Goal: Transaction & Acquisition: Purchase product/service

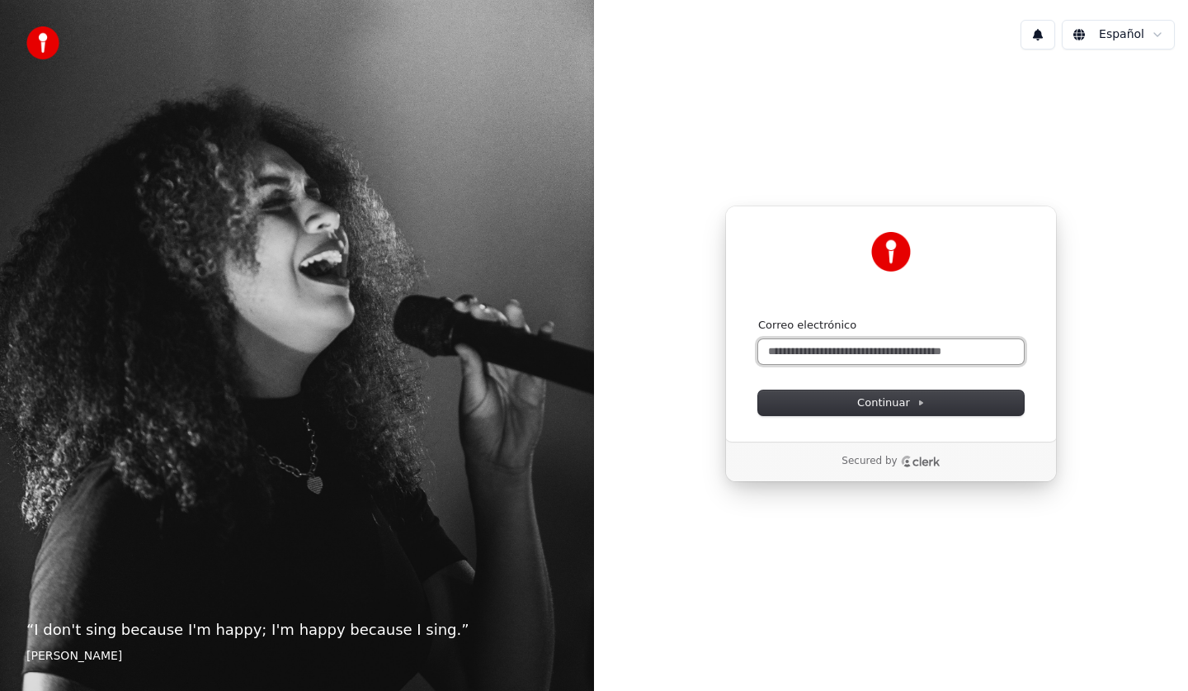
click at [895, 352] on input "Correo electrónico" at bounding box center [891, 351] width 266 height 25
click at [893, 354] on input "Correo electrónico" at bounding box center [891, 351] width 266 height 25
click at [829, 354] on input "Correo electrónico" at bounding box center [891, 351] width 266 height 25
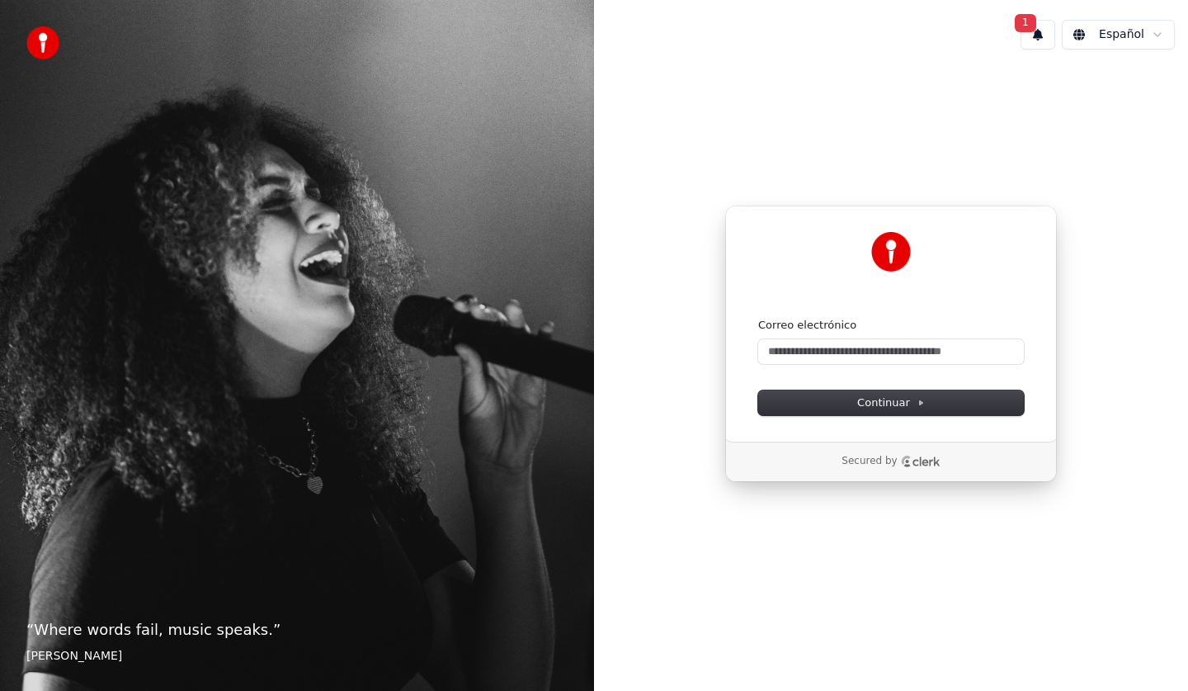
click at [1037, 29] on span "1" at bounding box center [1025, 23] width 21 height 18
click at [1118, 84] on button "Actualizar" at bounding box center [1143, 87] width 85 height 30
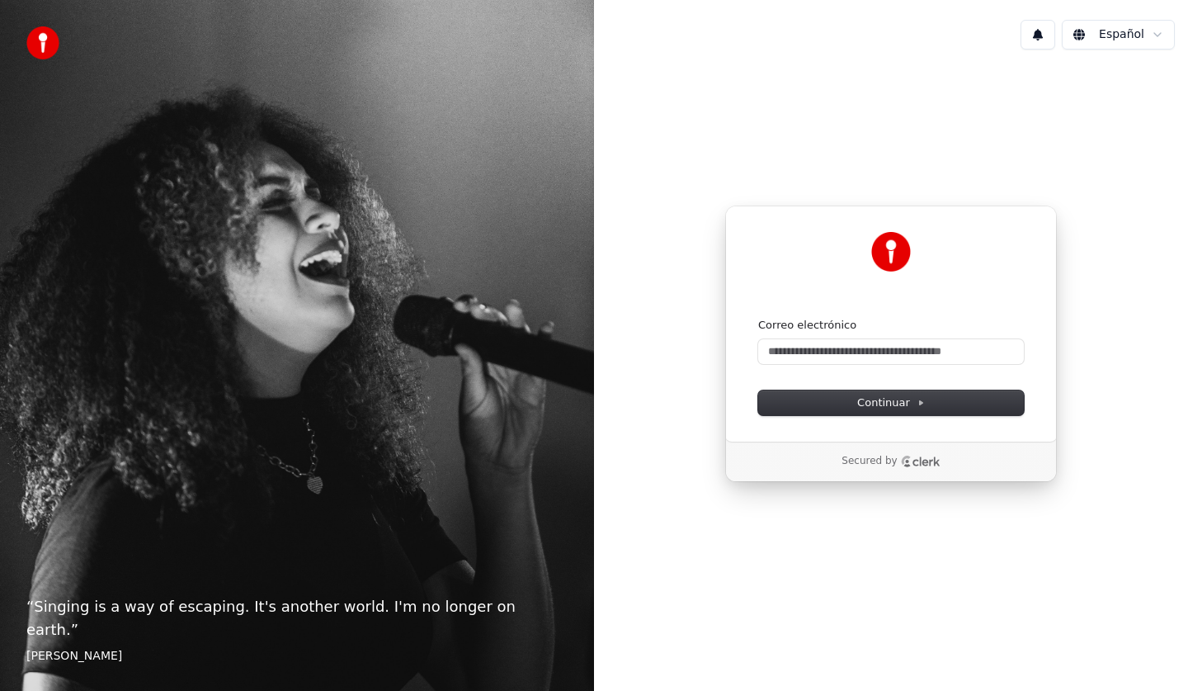
click at [912, 372] on form "Correo electrónico Continuar" at bounding box center [891, 366] width 266 height 97
click at [912, 354] on input "Correo electrónico" at bounding box center [891, 351] width 266 height 25
click at [873, 403] on span "Continuar" at bounding box center [891, 402] width 68 height 15
type input "**********"
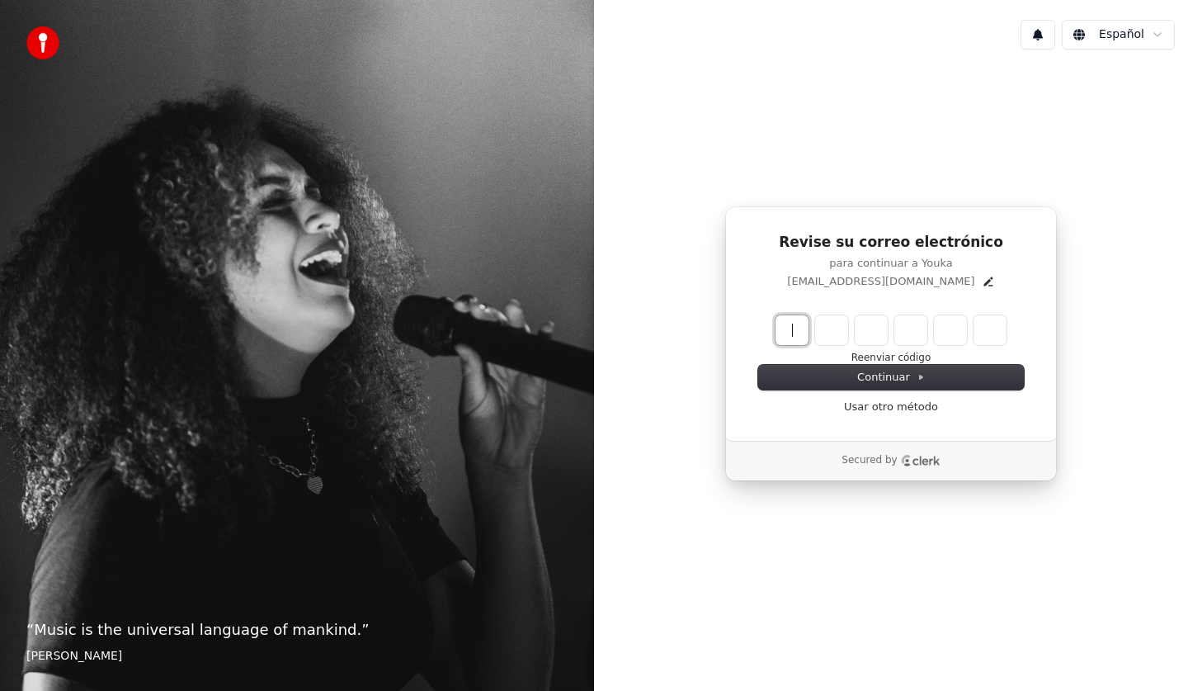
click at [787, 332] on input "Enter verification code" at bounding box center [908, 330] width 264 height 30
type input "******"
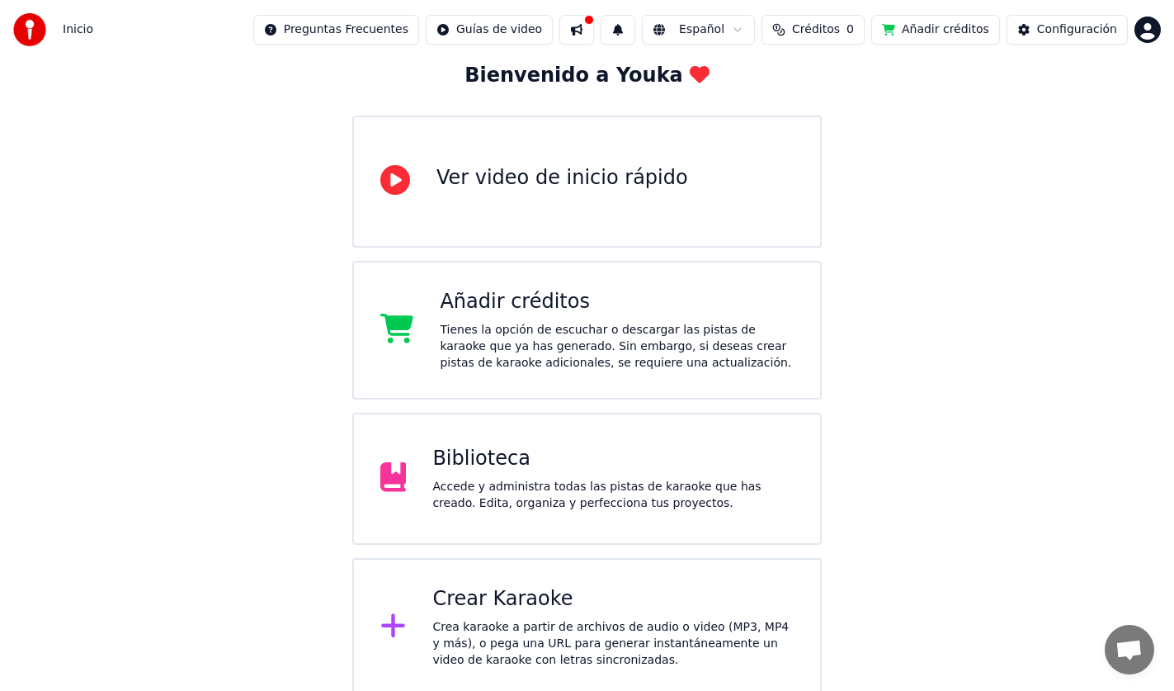
scroll to position [102, 0]
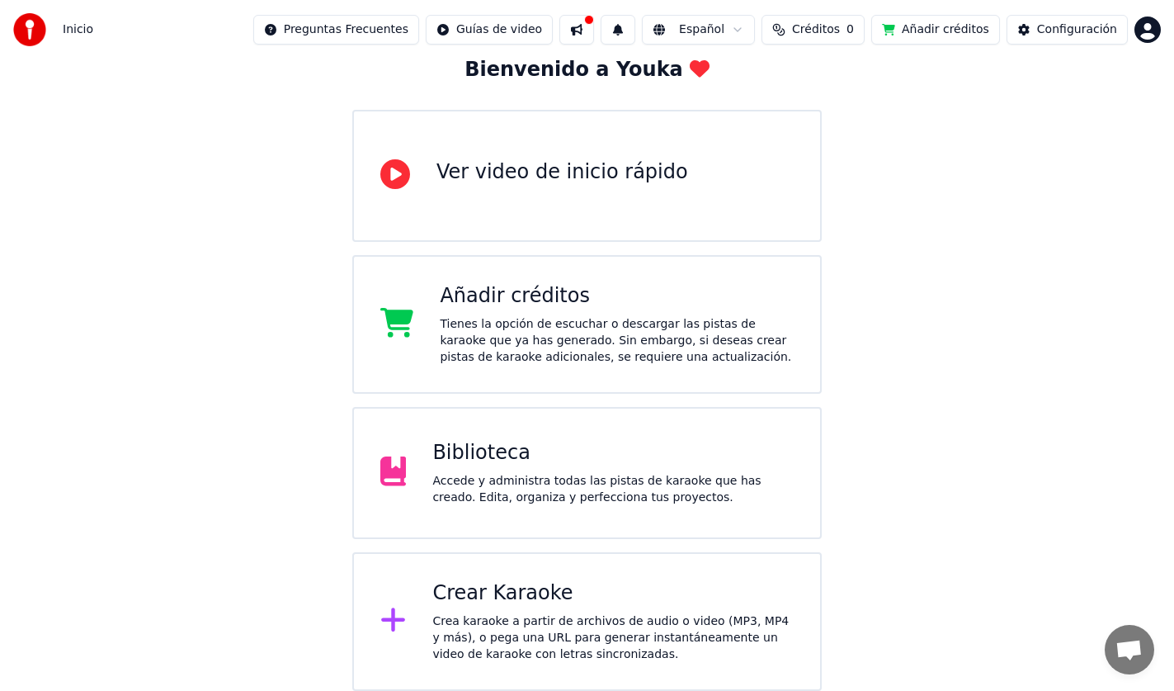
click at [840, 23] on span "Créditos" at bounding box center [816, 29] width 48 height 17
click at [751, 77] on th "Recargar" at bounding box center [742, 78] width 65 height 33
click at [741, 83] on th "Recargar" at bounding box center [742, 78] width 65 height 33
click at [819, 125] on button "Actualizar" at bounding box center [829, 124] width 98 height 30
click at [743, 88] on th "Recargar" at bounding box center [742, 78] width 65 height 33
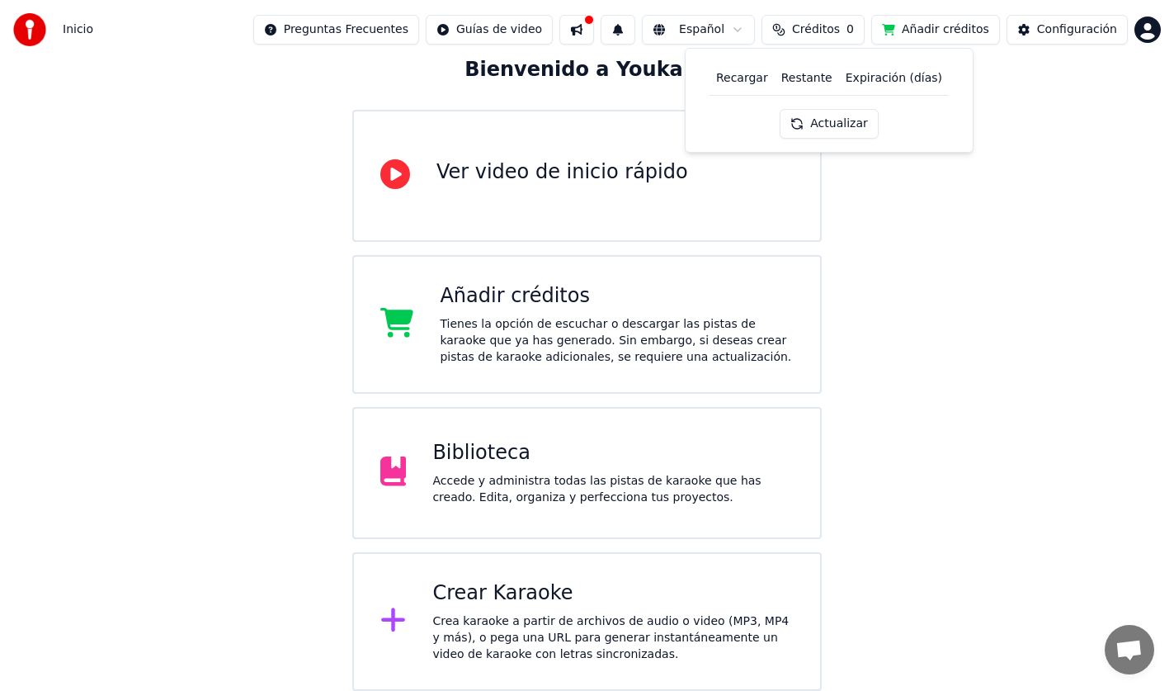
click at [747, 90] on th "Recargar" at bounding box center [742, 78] width 65 height 33
click at [929, 31] on button "Añadir créditos" at bounding box center [936, 30] width 129 height 30
